Goal: Information Seeking & Learning: Learn about a topic

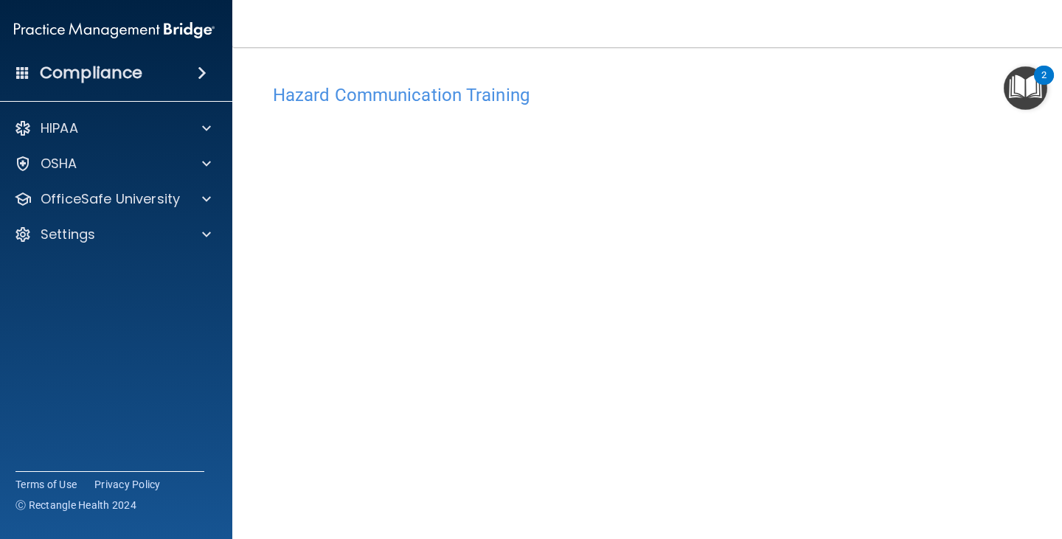
scroll to position [89, 0]
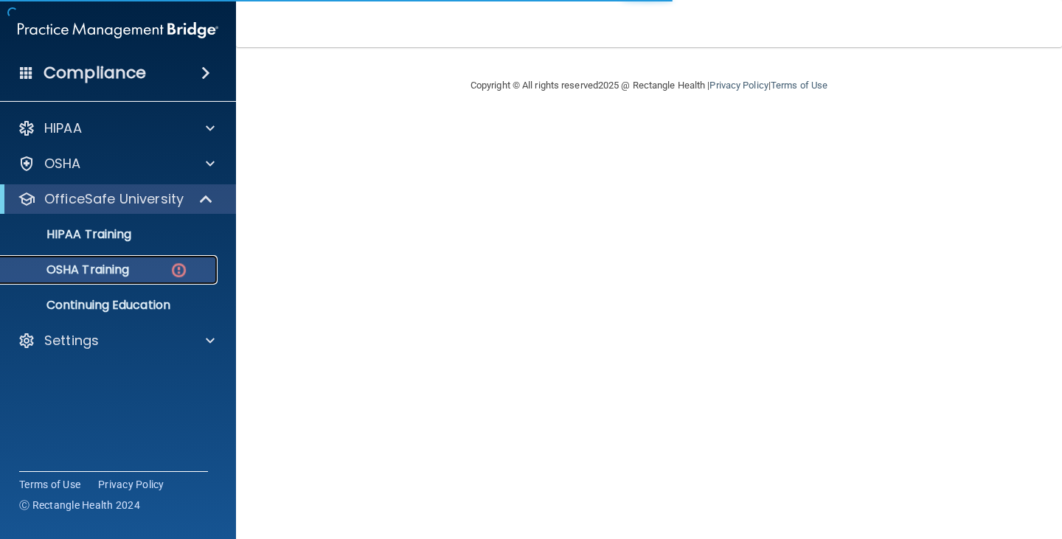
click at [132, 261] on link "OSHA Training" at bounding box center [101, 269] width 232 height 29
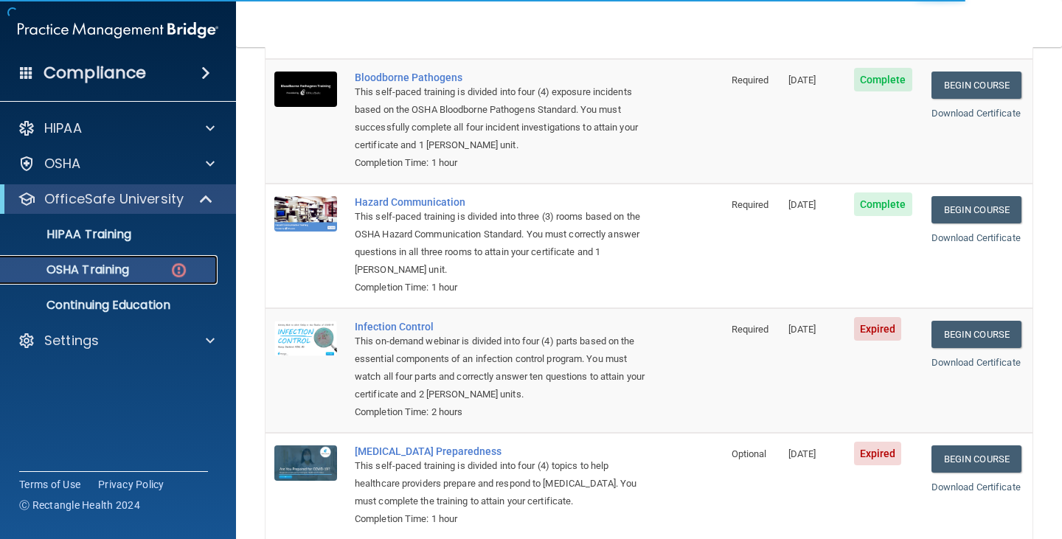
scroll to position [228, 0]
